Goal: Navigation & Orientation: Find specific page/section

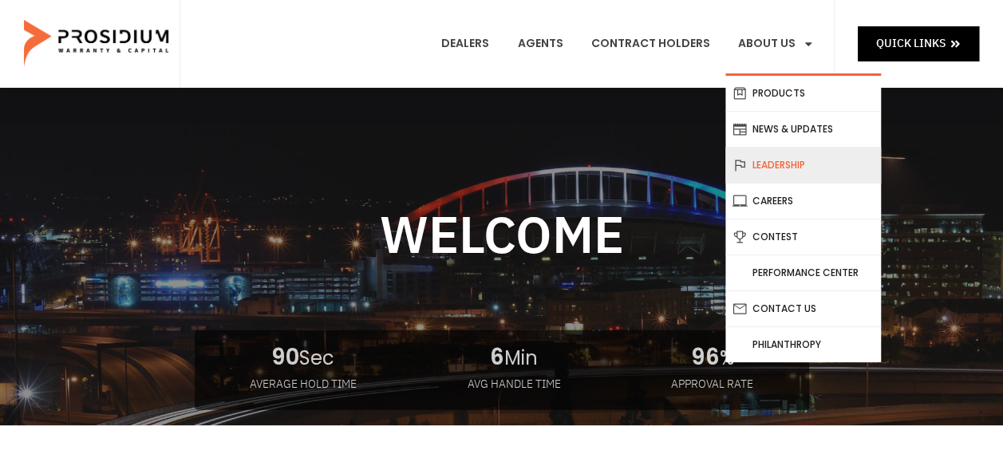
click at [780, 165] on link "Leadership" at bounding box center [803, 165] width 156 height 35
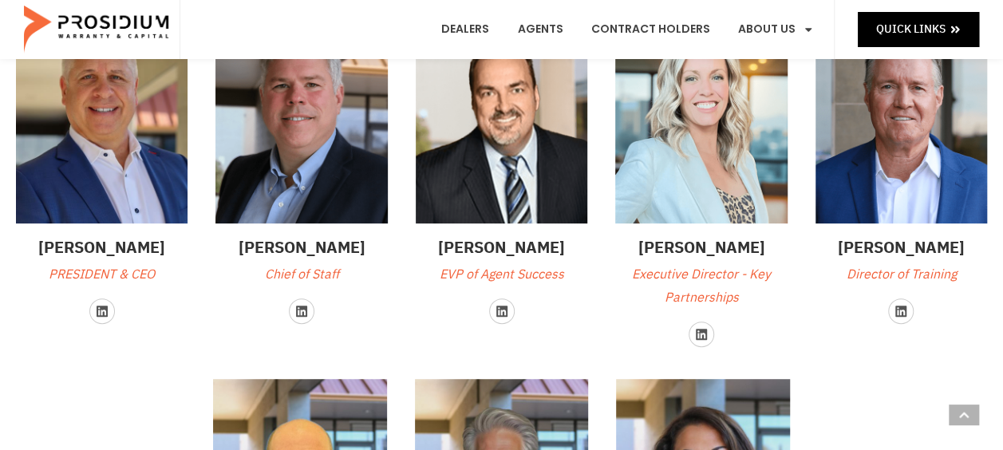
scroll to position [109, 0]
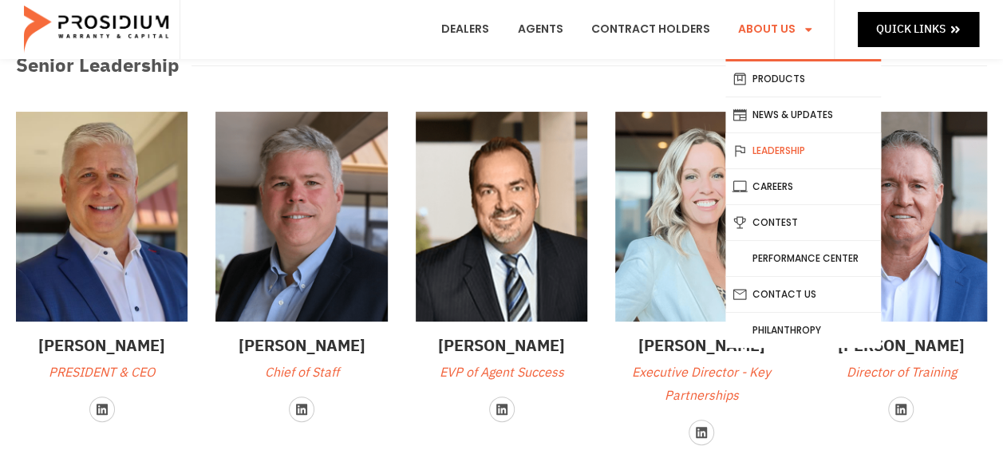
click at [770, 27] on link "About Us" at bounding box center [775, 29] width 101 height 59
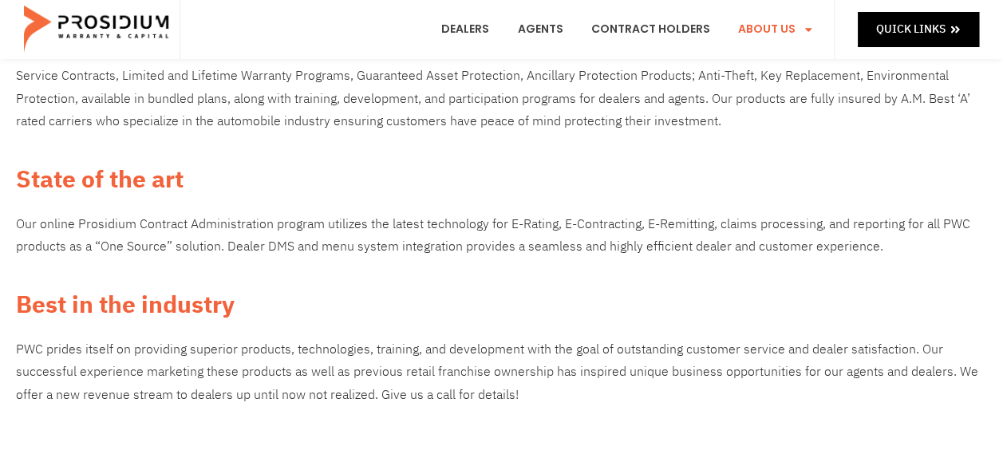
scroll to position [239, 0]
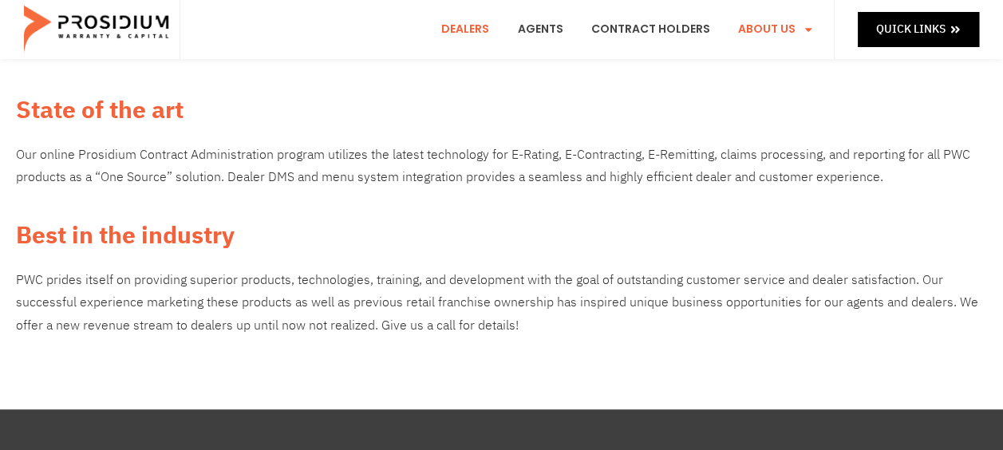
click at [463, 26] on link "Dealers" at bounding box center [465, 29] width 72 height 59
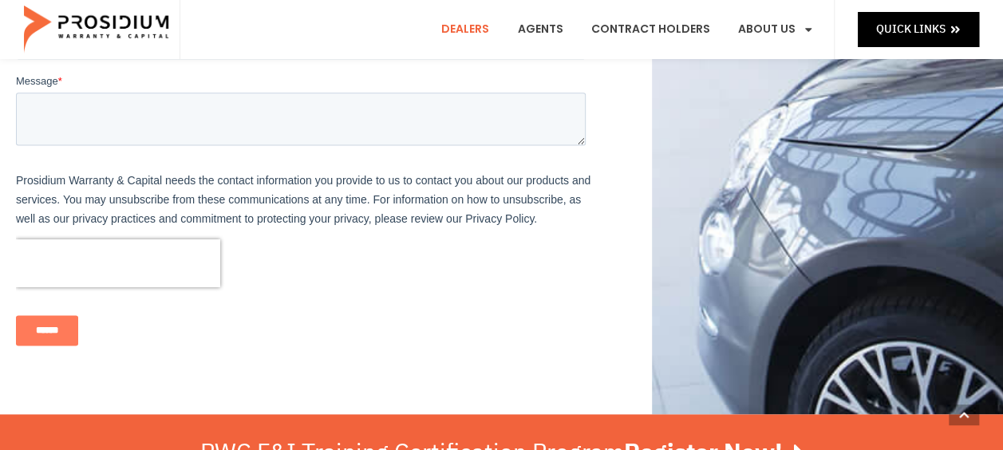
scroll to position [1117, 0]
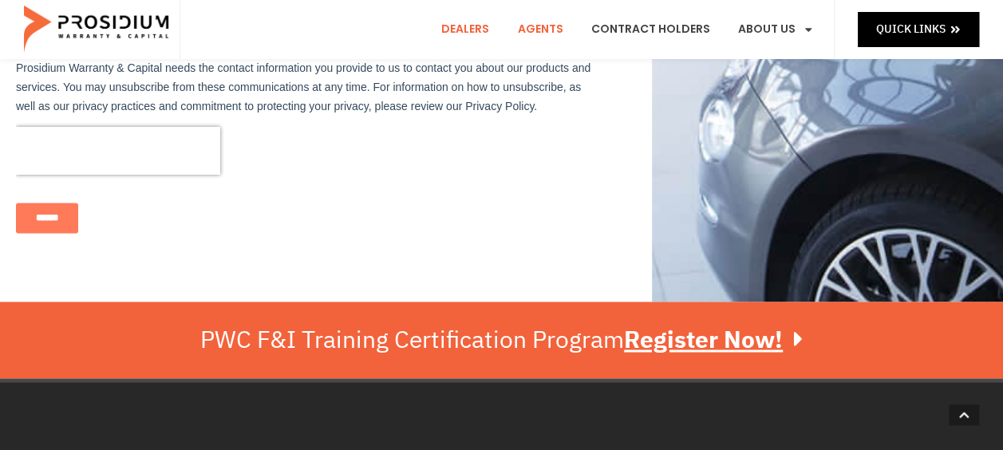
click at [540, 21] on link "Agents" at bounding box center [539, 29] width 69 height 59
